Goal: Obtain resource: Download file/media

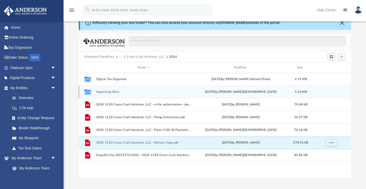
scroll to position [116, 272]
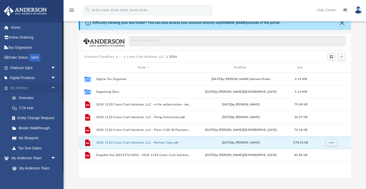
click at [52, 87] on span "arrow_drop_down" at bounding box center [56, 88] width 10 height 10
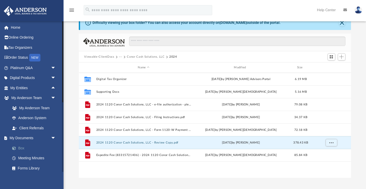
click at [25, 145] on link "Box" at bounding box center [35, 148] width 56 height 10
click at [22, 147] on link "Box" at bounding box center [35, 148] width 56 height 10
click at [22, 47] on link "Tax Organizers" at bounding box center [34, 47] width 60 height 10
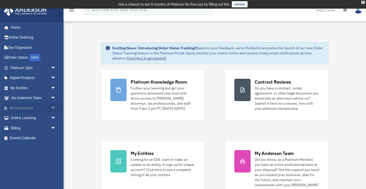
click at [55, 106] on span "arrow_drop_down" at bounding box center [56, 108] width 10 height 10
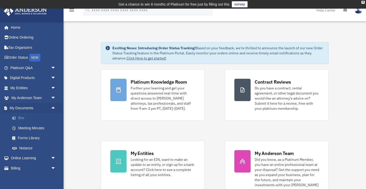
click at [22, 118] on link "Box" at bounding box center [35, 118] width 56 height 10
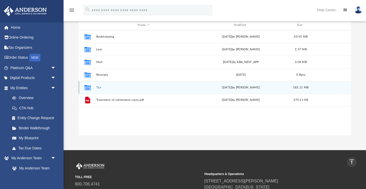
scroll to position [65, 0]
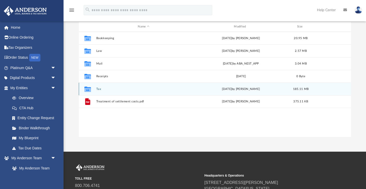
click at [98, 89] on button "Tax" at bounding box center [143, 88] width 95 height 3
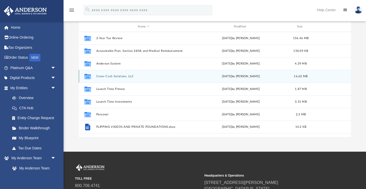
click at [105, 77] on button "Conor Cash Solutions, LLC" at bounding box center [143, 76] width 95 height 3
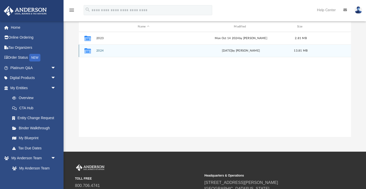
click at [99, 51] on button "2024" at bounding box center [143, 50] width 95 height 3
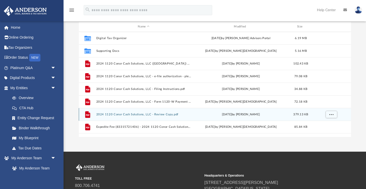
click at [141, 114] on button "2024 1120 Conor Cash Solutions, LLC - Review Copy.pdf" at bounding box center [143, 114] width 95 height 3
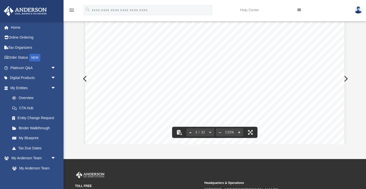
scroll to position [724, 0]
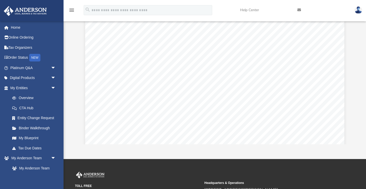
click at [233, 116] on div "REVIEW COPY October 6, 2025 Conor Cash Solutions, LLC 32642 Pebble Bend Way Mag…" at bounding box center [214, 146] width 259 height 335
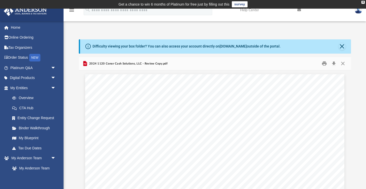
scroll to position [0, 0]
click at [334, 64] on button "Download" at bounding box center [333, 64] width 9 height 8
drag, startPoint x: 32, startPoint y: 189, endPoint x: 236, endPoint y: 74, distance: 233.8
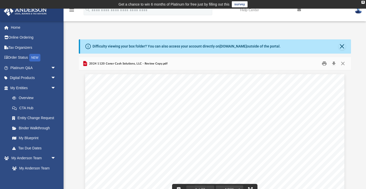
click at [139, 63] on span "2024 1120 Conor Cash Solutions, LLC - Review Copy.pdf" at bounding box center [127, 64] width 79 height 5
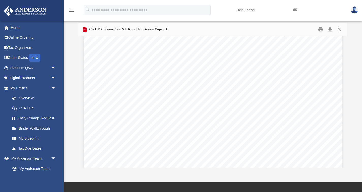
scroll to position [1399, 0]
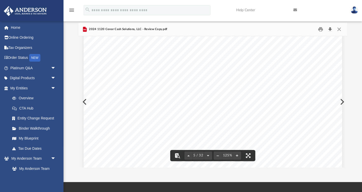
click at [331, 28] on button "Download" at bounding box center [330, 29] width 9 height 8
click at [170, 63] on div "REVIEW COPY 400061 04-01-24 Prepared for: Prepared by: Filing Instructions Cono…" at bounding box center [213, 178] width 259 height 335
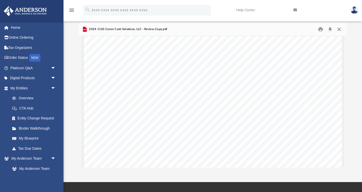
click at [340, 29] on button "Close" at bounding box center [339, 29] width 9 height 8
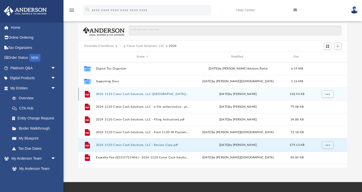
click at [138, 95] on button "2024 1120 Conor Cash Solutions, LLC (TX) Print, Sign, Mail.pdf" at bounding box center [142, 93] width 93 height 3
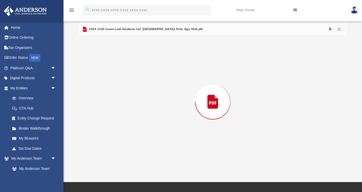
click at [138, 95] on div "Preview" at bounding box center [213, 101] width 269 height 131
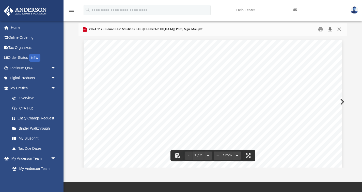
click at [331, 29] on button "Download" at bounding box center [330, 29] width 9 height 8
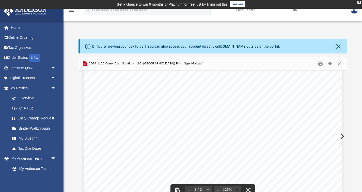
scroll to position [213, 0]
click at [340, 63] on button "Close" at bounding box center [339, 63] width 9 height 8
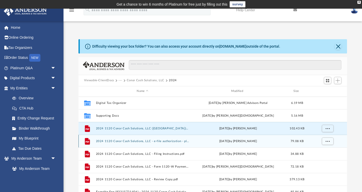
click at [142, 140] on button "2024 1120 Conor Cash Solutions, LLC - e-file authorization - please sign.pdf" at bounding box center [142, 140] width 93 height 3
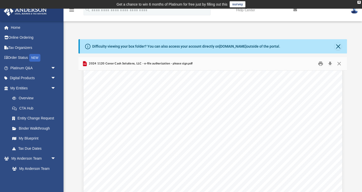
scroll to position [0, 0]
click at [331, 64] on button "Download" at bounding box center [330, 63] width 9 height 8
click at [316, 87] on div "For calendar year 2024, or tax year beginning , 2024, ending , 20 410211 12-23-…" at bounding box center [213, 30] width 259 height 335
click at [340, 64] on button "Close" at bounding box center [339, 63] width 9 height 8
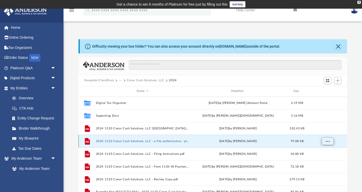
click at [330, 140] on span "More options" at bounding box center [328, 140] width 4 height 3
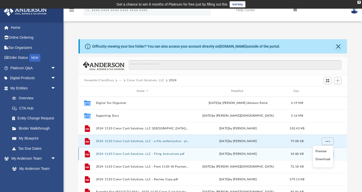
click at [146, 154] on button "2024 1120 Conor Cash Solutions, LLC - Filing Instructions.pdf" at bounding box center [142, 153] width 93 height 3
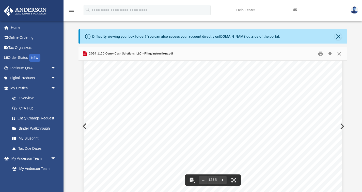
scroll to position [118, 0]
click at [329, 54] on button "Download" at bounding box center [330, 54] width 9 height 8
click at [191, 118] on span "We have prepared and enclosed your 2024 Corporation income tax returns for the …" at bounding box center [212, 118] width 196 height 4
click at [339, 53] on button "Close" at bounding box center [339, 54] width 9 height 8
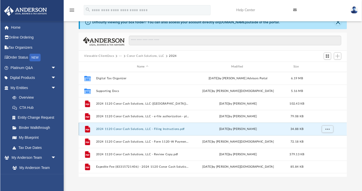
scroll to position [22, 0]
